Goal: Task Accomplishment & Management: Use online tool/utility

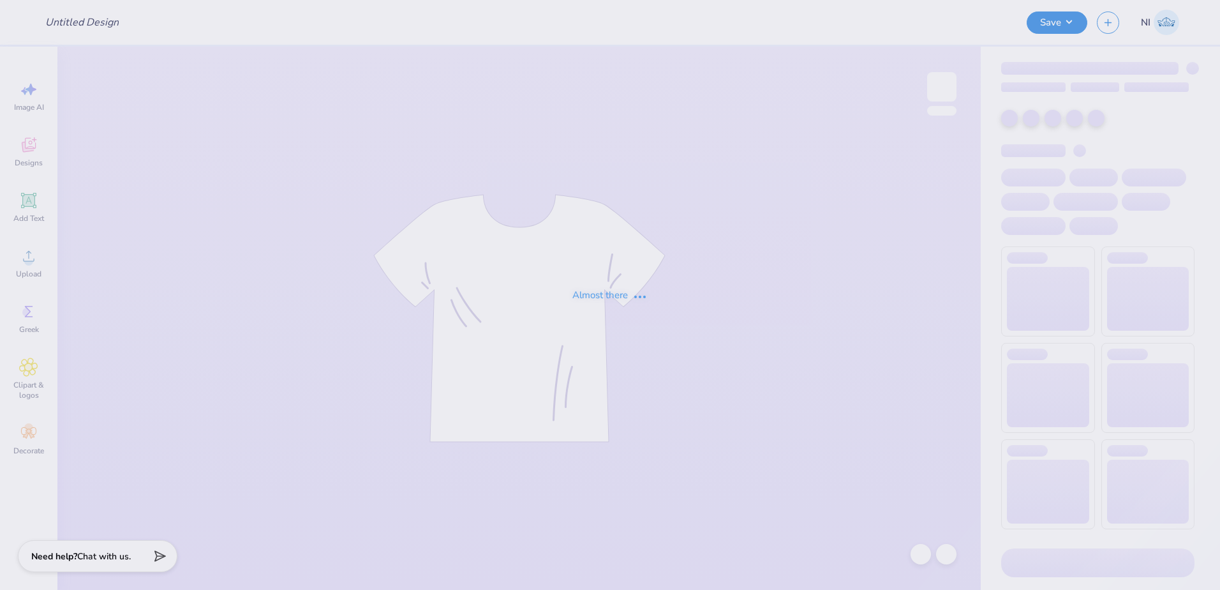
type input "Seahawk Radio Hat 2"
type input "Board merch"
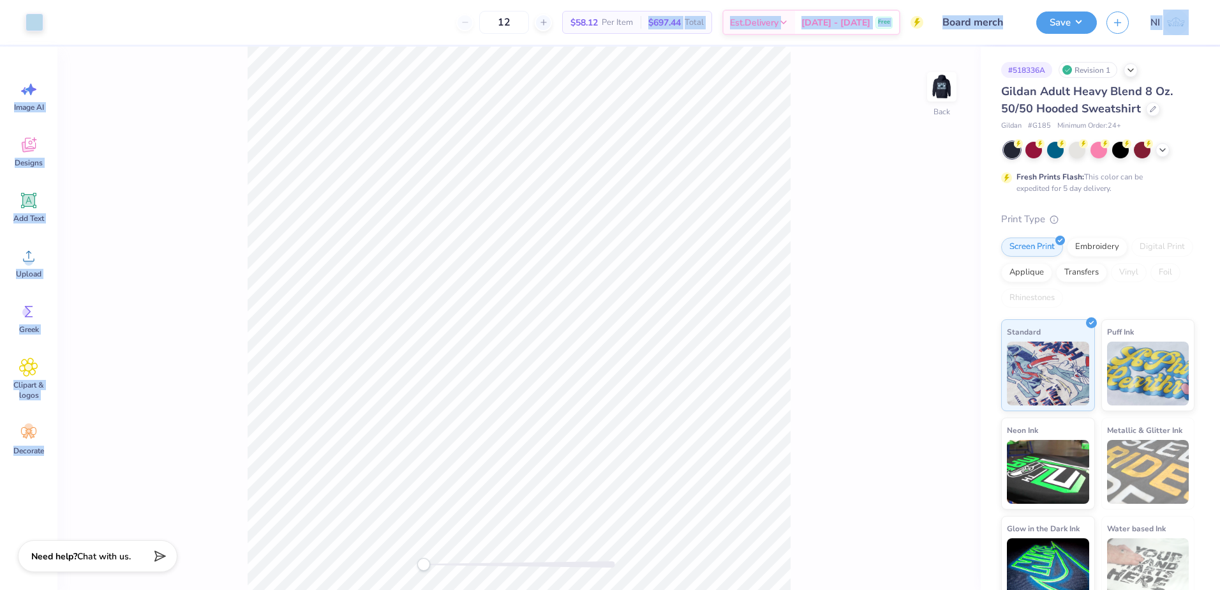
click at [636, 130] on div "Art colors 12 $58.12 Per Item $697.44 Total Est. Delivery [DATE] - [DATE] Free …" at bounding box center [610, 295] width 1220 height 590
drag, startPoint x: 657, startPoint y: 34, endPoint x: 205, endPoint y: 323, distance: 536.3
click at [167, 331] on div "Back" at bounding box center [518, 318] width 923 height 543
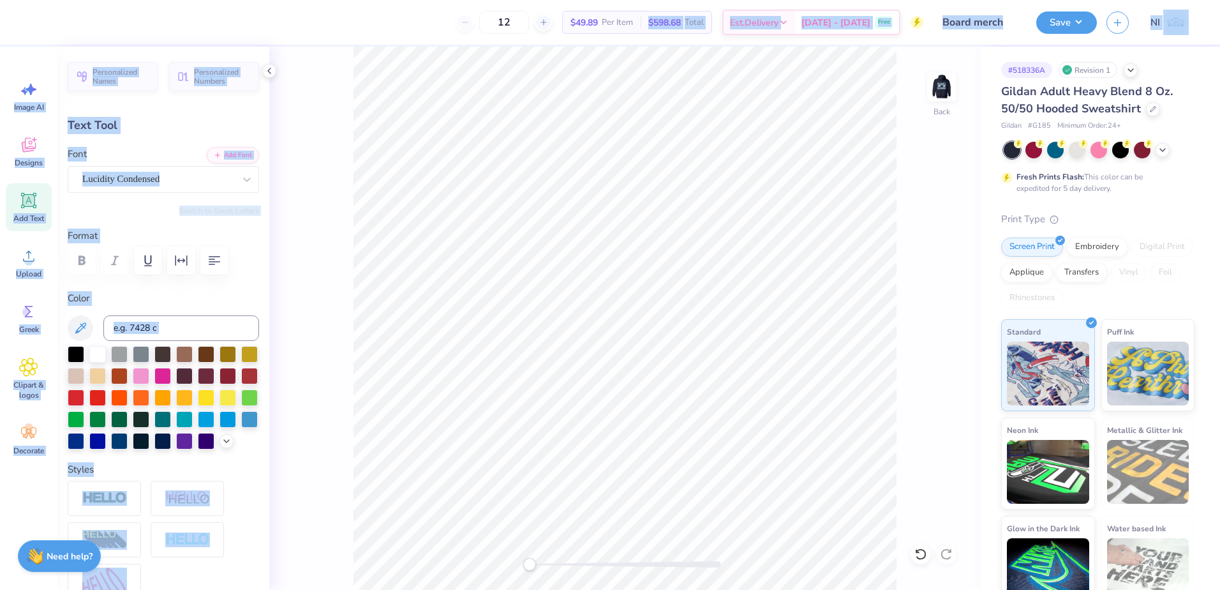
click at [339, 543] on div "Back" at bounding box center [624, 318] width 711 height 543
click at [1080, 31] on button "Save" at bounding box center [1066, 21] width 61 height 22
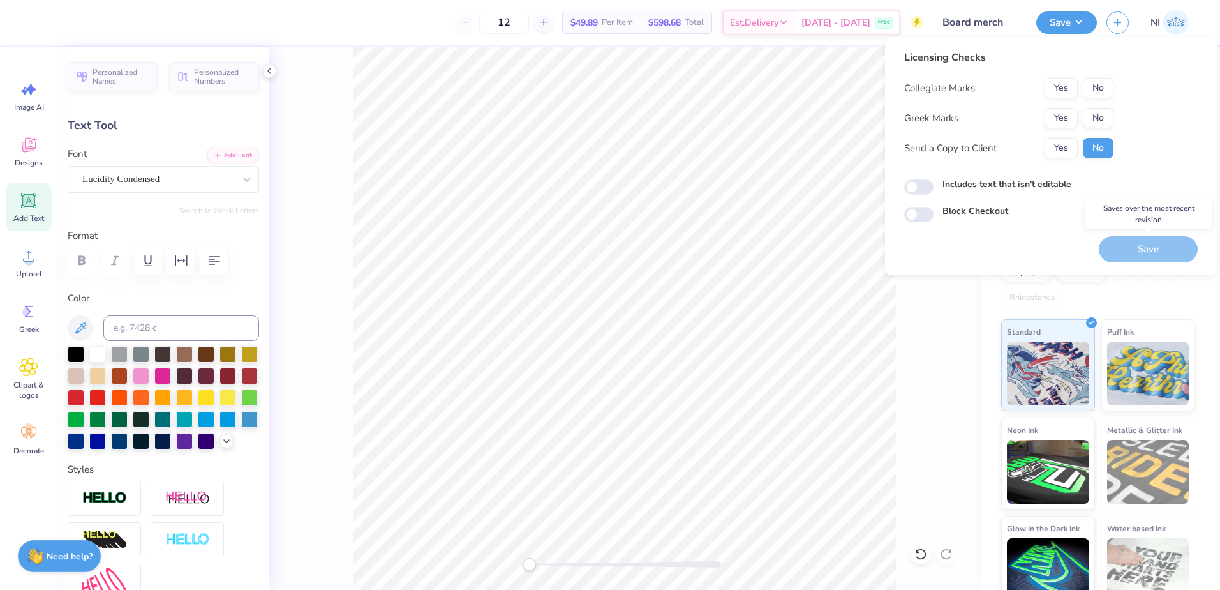
click at [1149, 252] on div "Save" at bounding box center [1148, 249] width 99 height 26
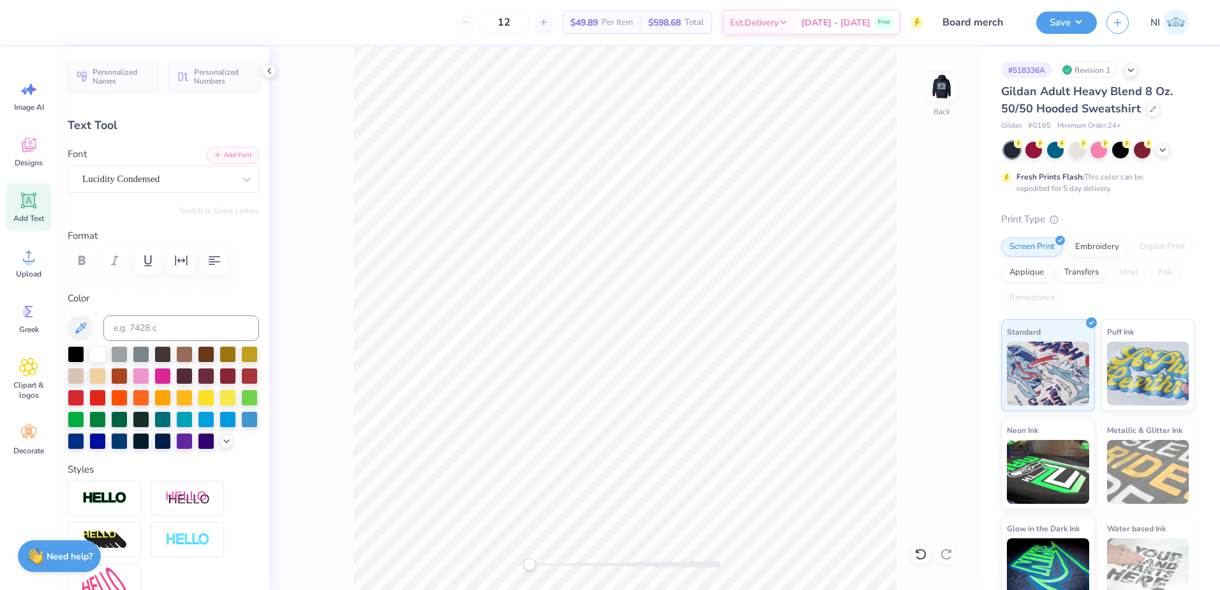
drag, startPoint x: 264, startPoint y: 71, endPoint x: 302, endPoint y: 71, distance: 37.6
click at [265, 71] on icon at bounding box center [269, 71] width 10 height 10
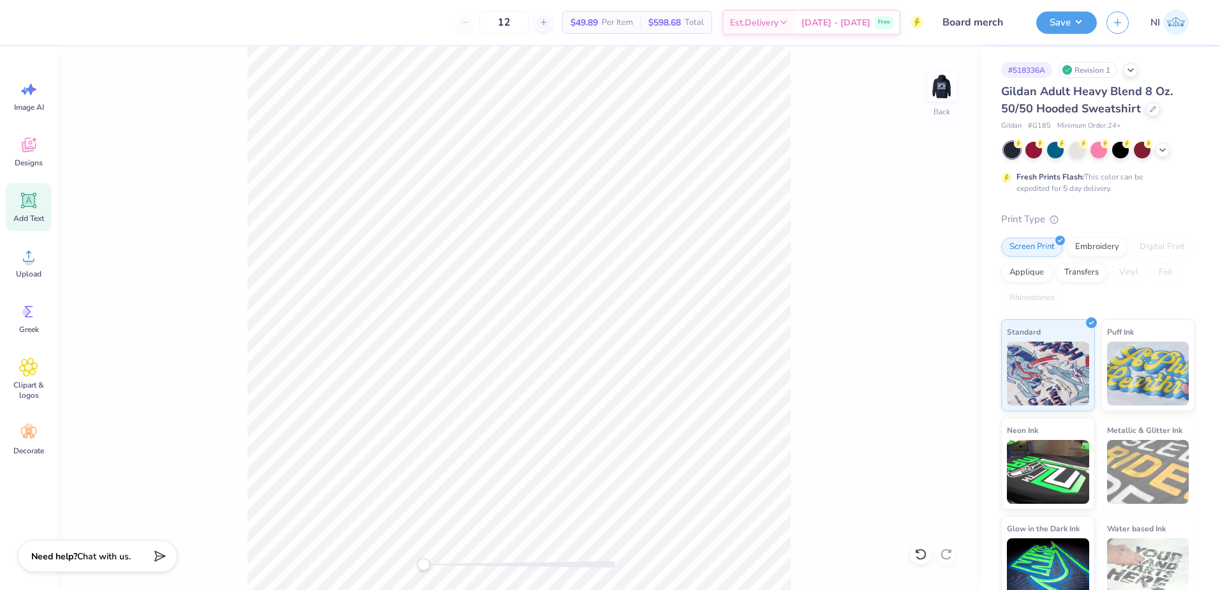
click at [221, 299] on div "Back" at bounding box center [518, 318] width 923 height 543
click at [1090, 23] on button "Save" at bounding box center [1066, 21] width 61 height 22
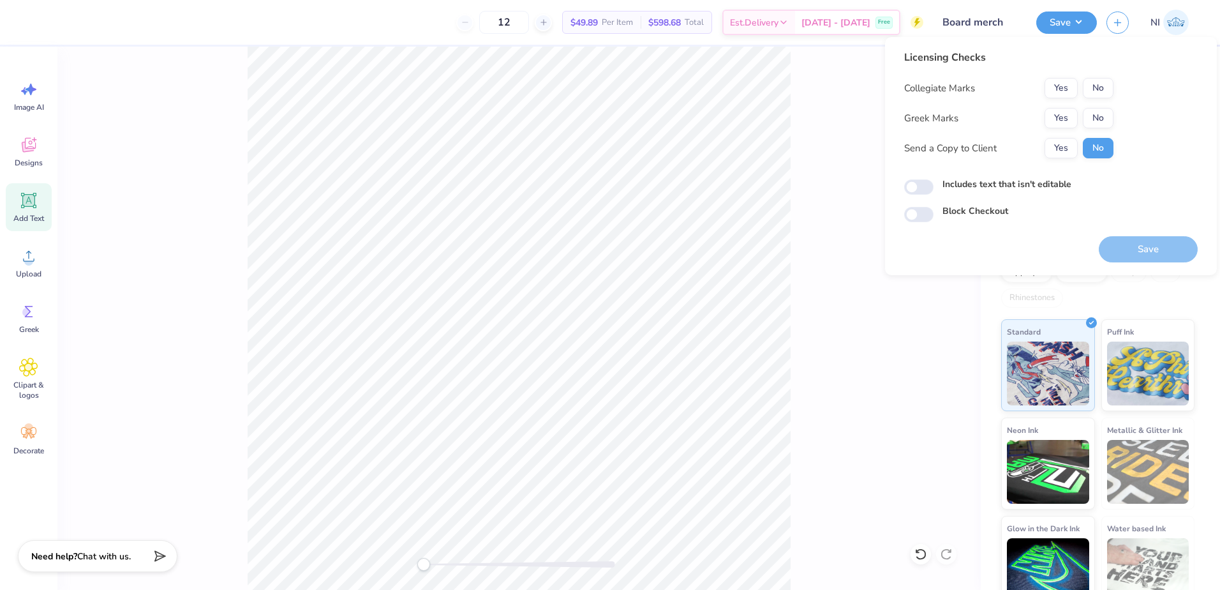
click at [1129, 242] on div "Save" at bounding box center [1148, 249] width 99 height 26
drag, startPoint x: 1129, startPoint y: 242, endPoint x: 1124, endPoint y: 256, distance: 14.1
click at [1124, 256] on div "Save" at bounding box center [1148, 249] width 99 height 26
click at [1099, 89] on button "No" at bounding box center [1098, 88] width 31 height 20
click at [1101, 125] on button "No" at bounding box center [1098, 118] width 31 height 20
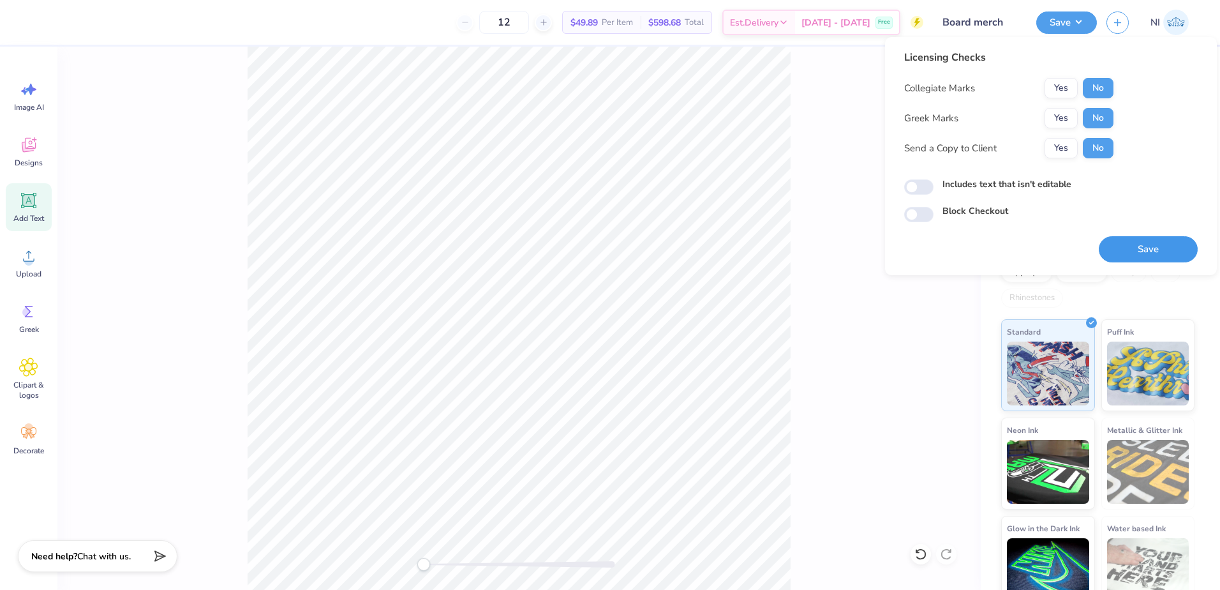
click at [1129, 248] on button "Save" at bounding box center [1148, 249] width 99 height 26
click at [1149, 252] on div "Saving..." at bounding box center [1148, 249] width 99 height 26
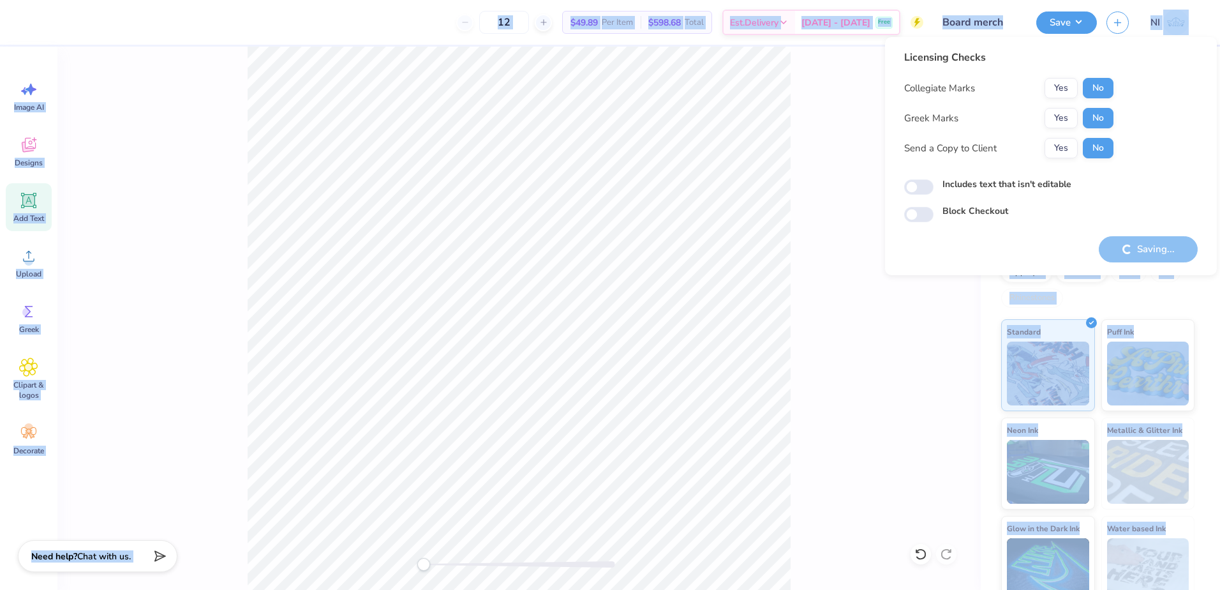
click at [1149, 252] on div "Saving..." at bounding box center [1148, 249] width 99 height 26
